Goal: Information Seeking & Learning: Learn about a topic

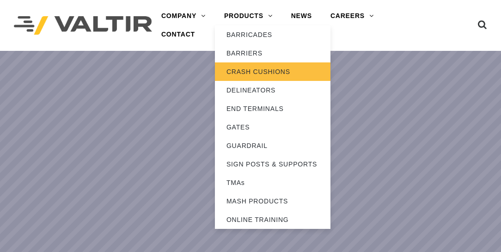
click at [250, 69] on link "CRASH CUSHIONS" at bounding box center [273, 71] width 116 height 18
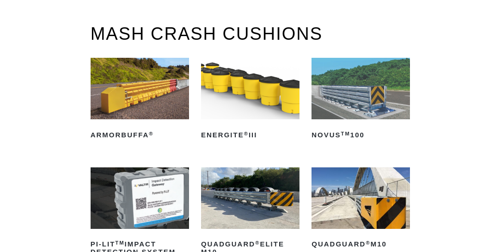
scroll to position [105, 0]
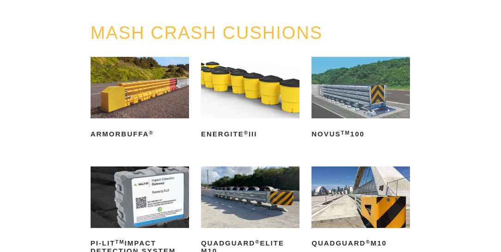
click at [345, 95] on img at bounding box center [361, 88] width 99 height 62
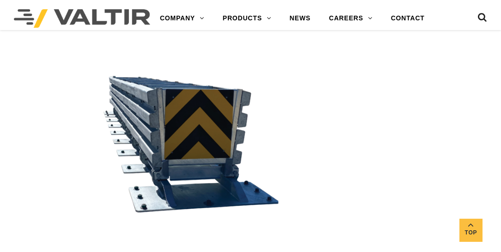
scroll to position [1400, 0]
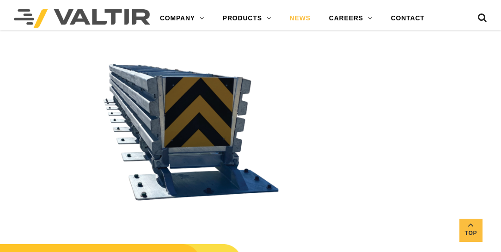
click at [299, 19] on link "NEWS" at bounding box center [300, 18] width 39 height 18
